Goal: Task Accomplishment & Management: Complete application form

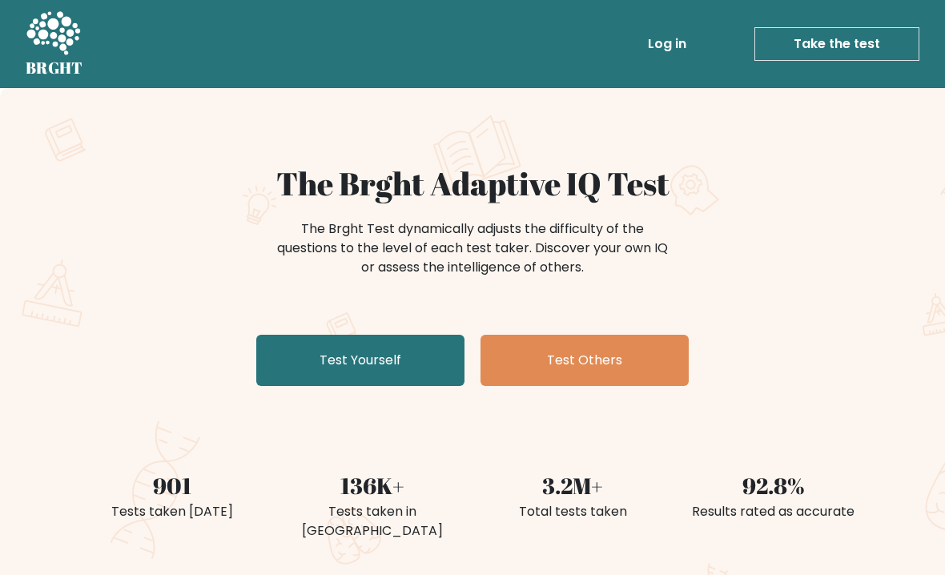
click at [440, 335] on link "Test Yourself" at bounding box center [360, 360] width 208 height 51
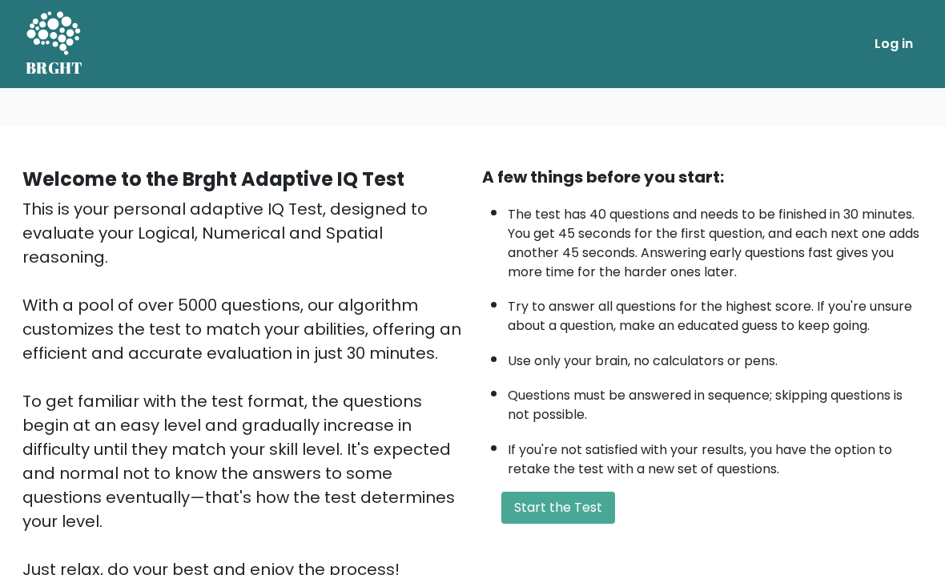
click at [441, 355] on div "This is your personal adaptive IQ Test, designed to evaluate your Logical, Nume…" at bounding box center [242, 389] width 441 height 384
click at [583, 524] on button "Start the Test" at bounding box center [558, 508] width 114 height 32
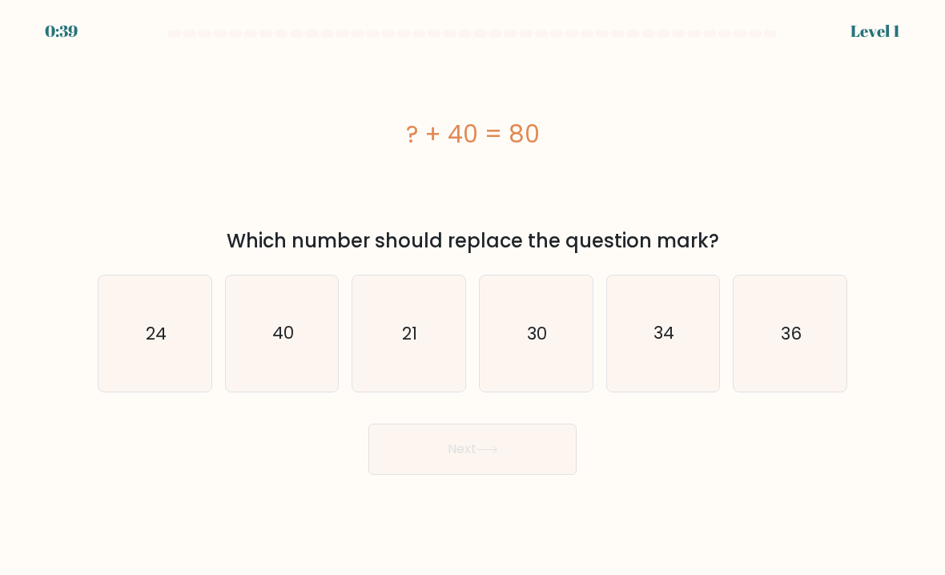
click at [295, 383] on icon "40" at bounding box center [282, 333] width 113 height 113
click at [473, 296] on input "b. 40" at bounding box center [473, 292] width 1 height 8
radio input "true"
click at [531, 475] on button "Next" at bounding box center [472, 449] width 208 height 51
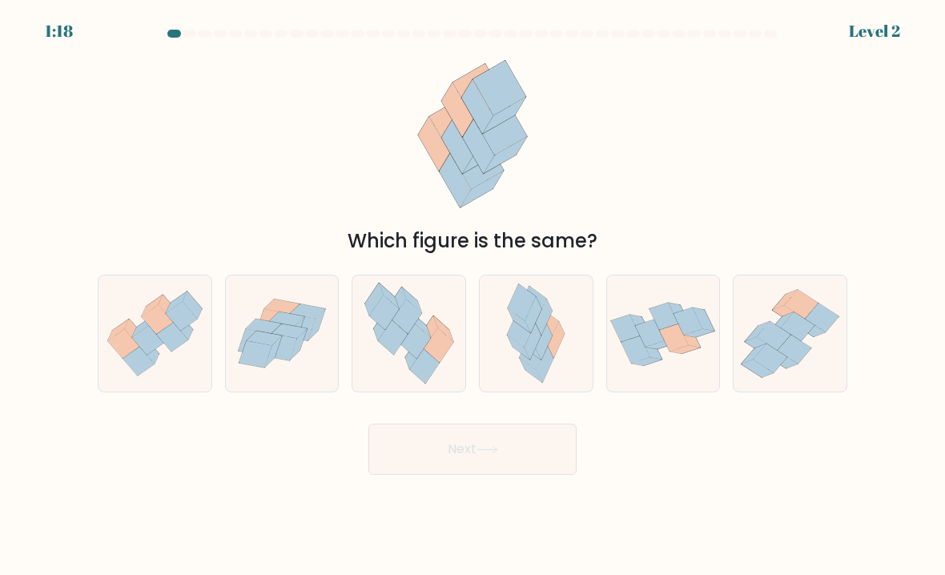
click at [122, 356] on icon at bounding box center [122, 343] width 31 height 29
click at [473, 296] on input "a." at bounding box center [473, 292] width 1 height 8
radio input "true"
click at [388, 473] on button "Next" at bounding box center [472, 449] width 208 height 51
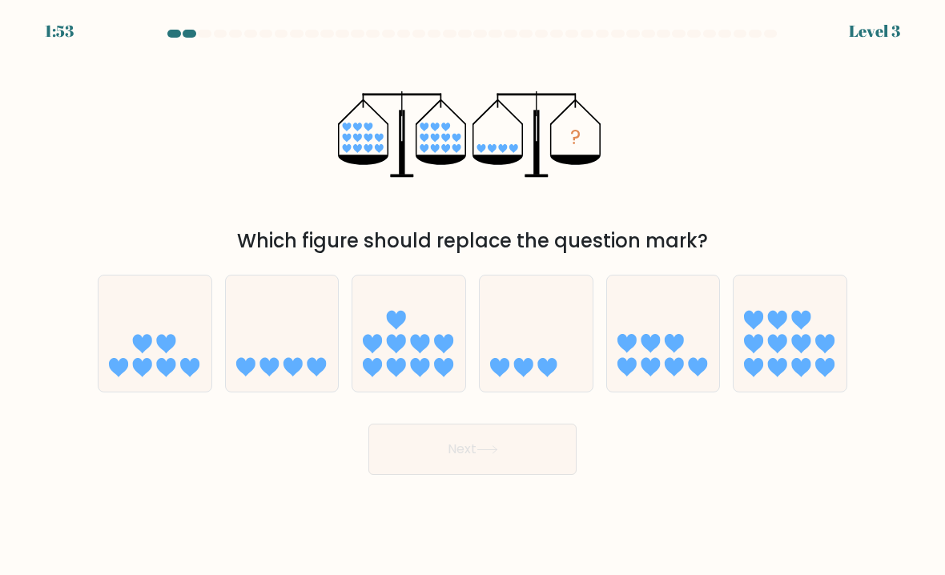
click at [284, 363] on icon at bounding box center [282, 334] width 113 height 94
click at [473, 296] on input "b." at bounding box center [473, 292] width 1 height 8
radio input "true"
click at [554, 472] on button "Next" at bounding box center [472, 449] width 208 height 51
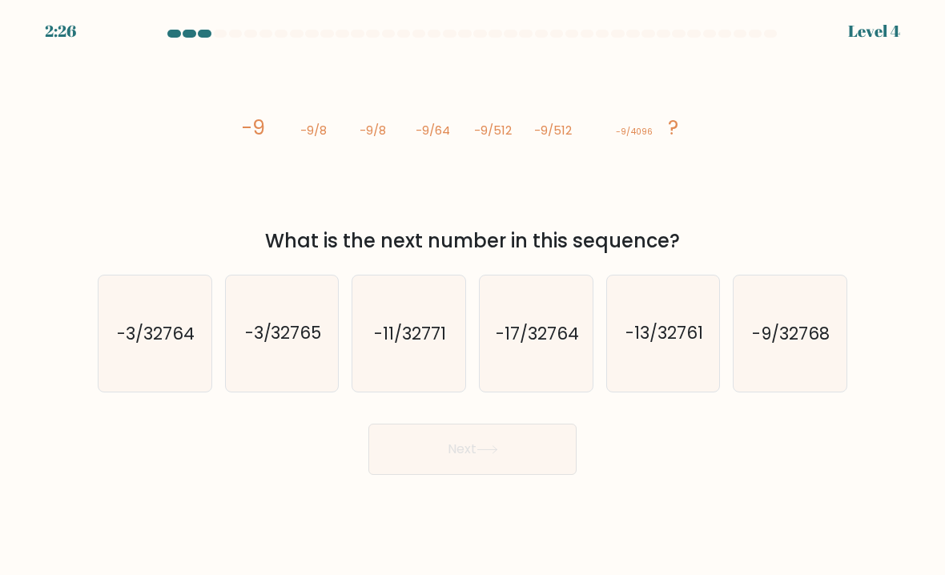
click at [678, 345] on text "-13/32761" at bounding box center [665, 333] width 78 height 23
click at [473, 296] on input "e. -13/32761" at bounding box center [473, 292] width 1 height 8
radio input "true"
click at [567, 381] on icon "-17/32764" at bounding box center [536, 333] width 113 height 113
click at [473, 296] on input "d. -17/32764" at bounding box center [473, 292] width 1 height 8
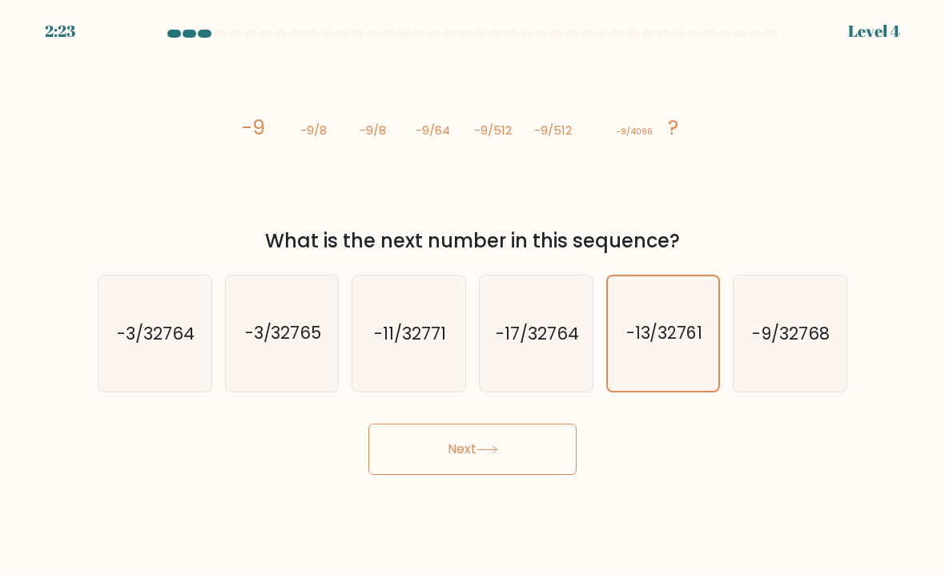
radio input "true"
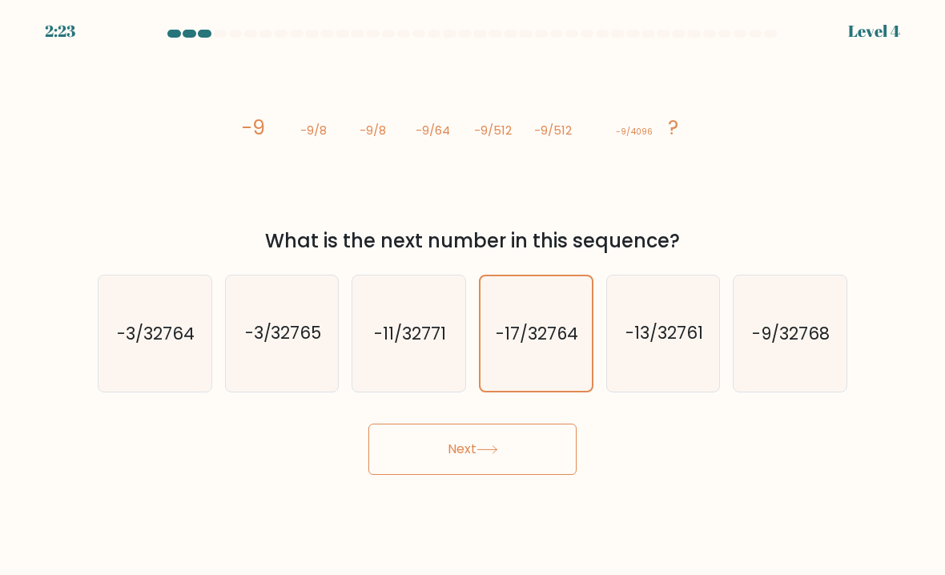
click at [561, 474] on button "Next" at bounding box center [472, 449] width 208 height 51
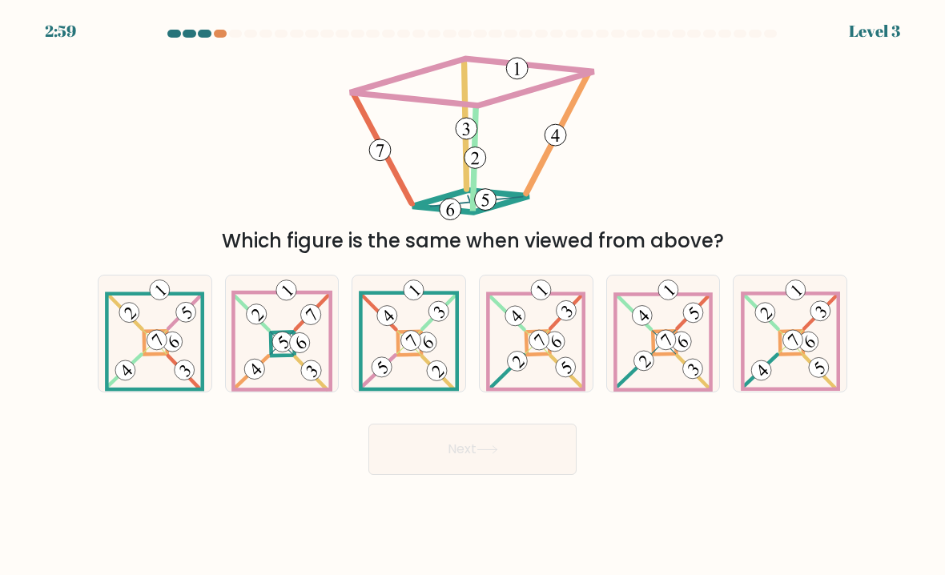
click at [306, 356] on 898 at bounding box center [299, 342] width 29 height 29
click at [473, 296] on input "b." at bounding box center [473, 292] width 1 height 8
radio input "true"
click at [535, 475] on button "Next" at bounding box center [472, 449] width 208 height 51
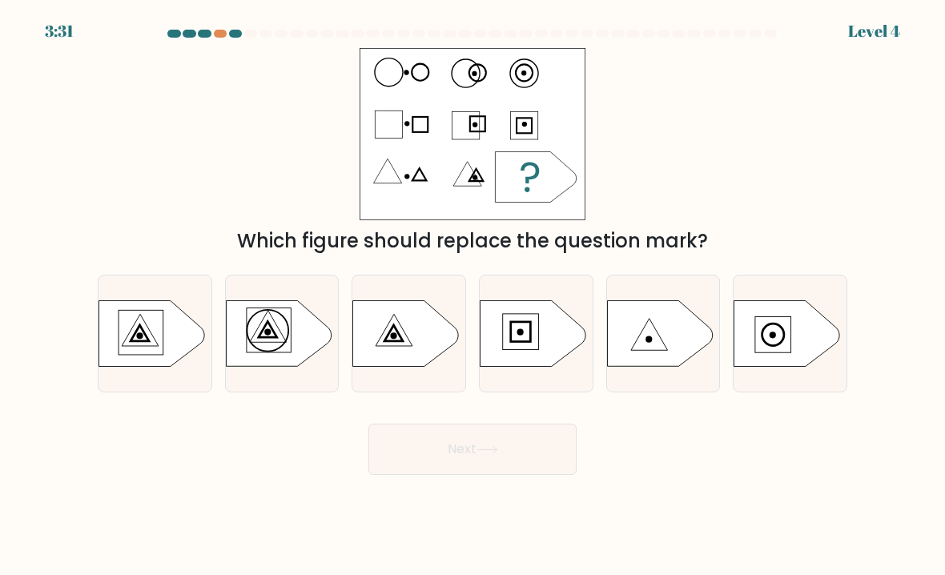
click at [425, 350] on icon at bounding box center [406, 333] width 106 height 66
click at [473, 296] on input "c." at bounding box center [473, 292] width 1 height 8
radio input "true"
click at [513, 469] on button "Next" at bounding box center [472, 449] width 208 height 51
